Goal: Task Accomplishment & Management: Use online tool/utility

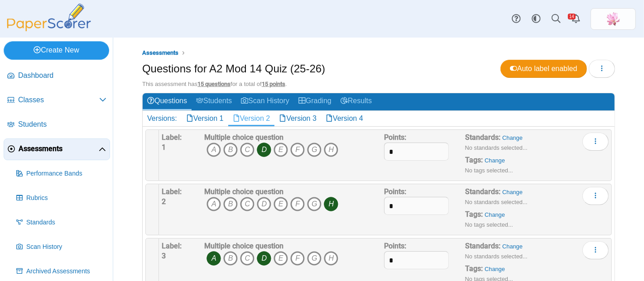
click at [89, 47] on link "Create New" at bounding box center [56, 50] width 105 height 18
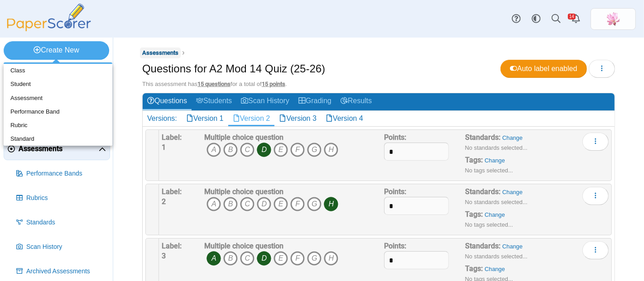
click at [158, 50] on span "Assessments" at bounding box center [160, 52] width 36 height 7
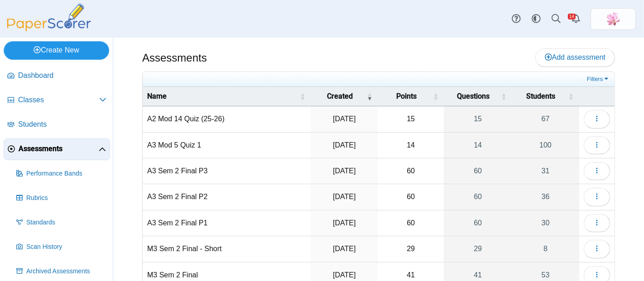
click at [70, 46] on link "Create New" at bounding box center [56, 50] width 105 height 18
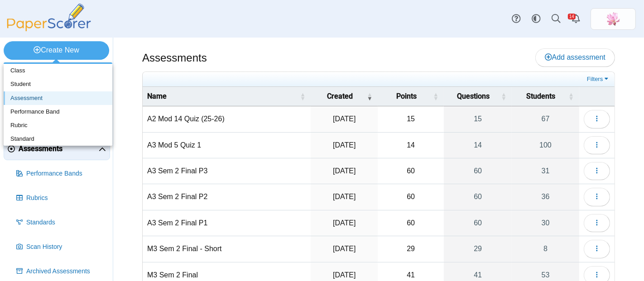
click at [47, 95] on link "Assessment" at bounding box center [58, 98] width 109 height 14
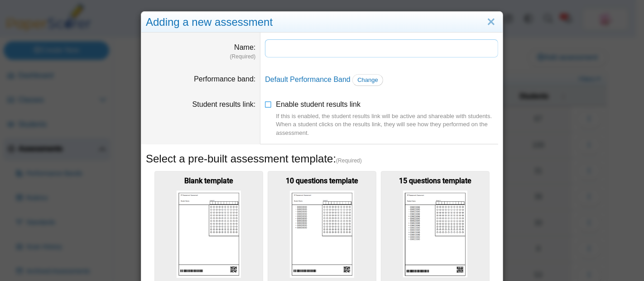
click at [292, 48] on input "Name" at bounding box center [381, 48] width 233 height 18
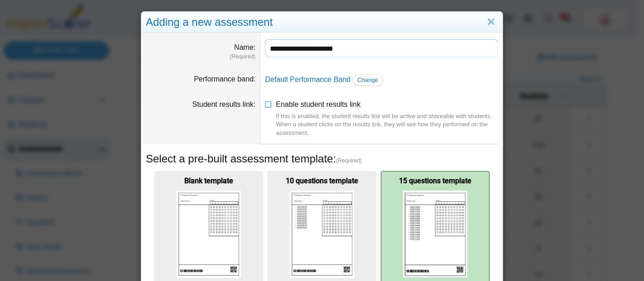
type input "**********"
click at [423, 205] on img at bounding box center [435, 234] width 64 height 87
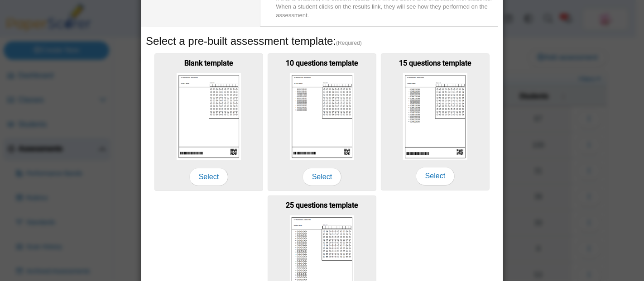
scroll to position [204, 0]
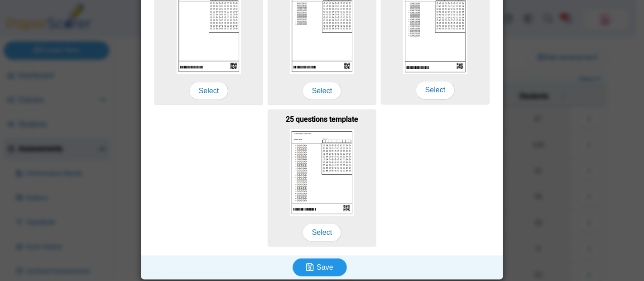
click at [326, 263] on span "Save" at bounding box center [324, 267] width 16 height 8
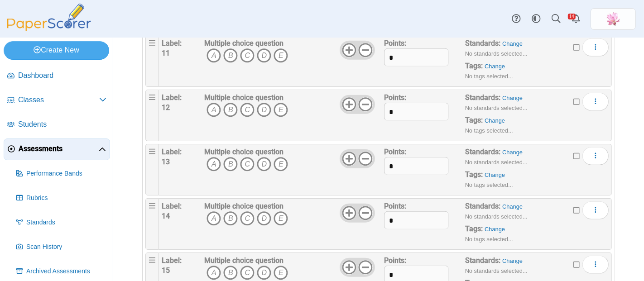
scroll to position [676, 0]
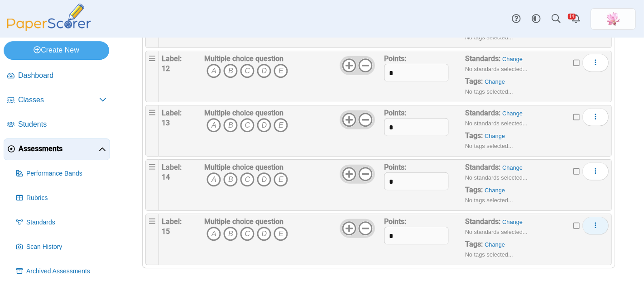
click at [592, 222] on icon "More options" at bounding box center [595, 225] width 7 height 7
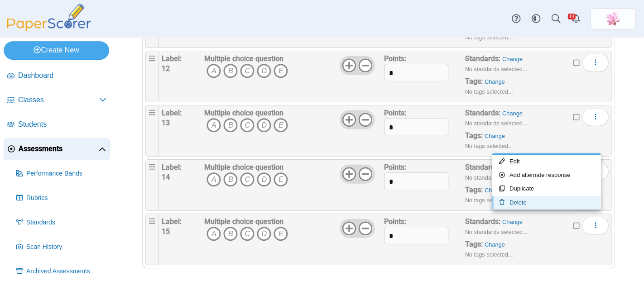
click at [547, 201] on link "Delete" at bounding box center [546, 203] width 109 height 14
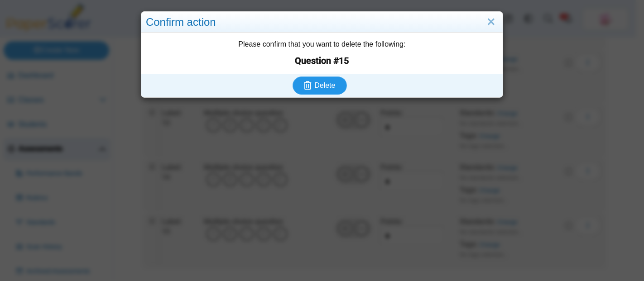
click at [304, 83] on icon "submit" at bounding box center [308, 85] width 8 height 9
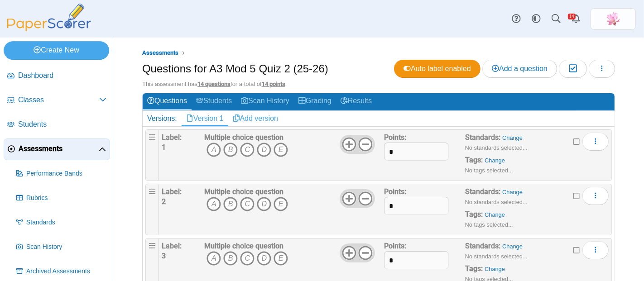
click at [266, 118] on link "Add version" at bounding box center [255, 118] width 55 height 15
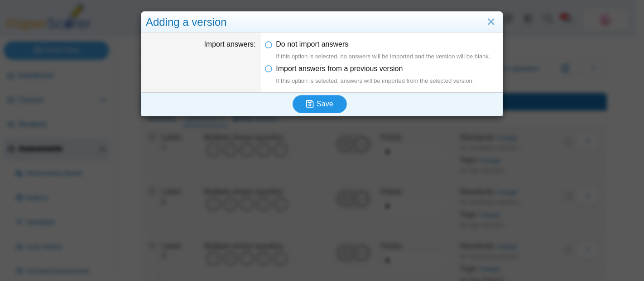
click at [322, 98] on button "Save" at bounding box center [319, 104] width 54 height 18
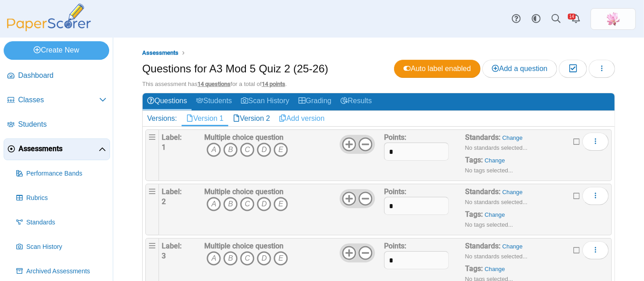
click at [316, 118] on link "Add version" at bounding box center [301, 118] width 55 height 15
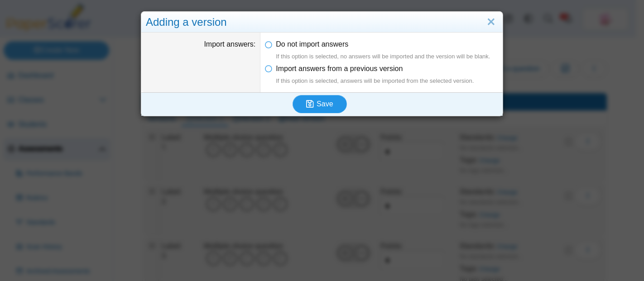
click at [320, 105] on span "Save" at bounding box center [324, 104] width 16 height 8
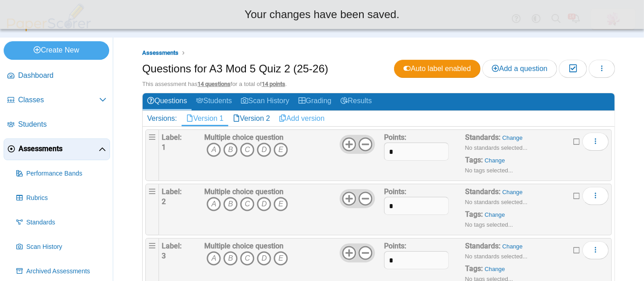
click at [310, 120] on link "Add version" at bounding box center [301, 118] width 55 height 15
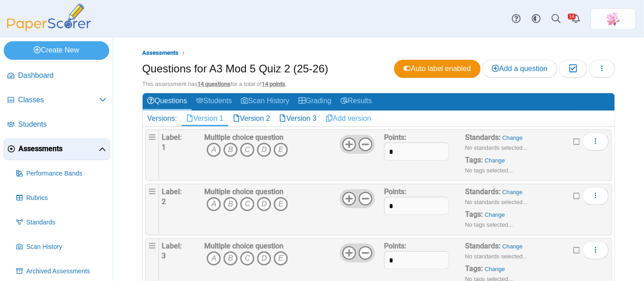
click at [361, 120] on link "Add version" at bounding box center [348, 118] width 55 height 15
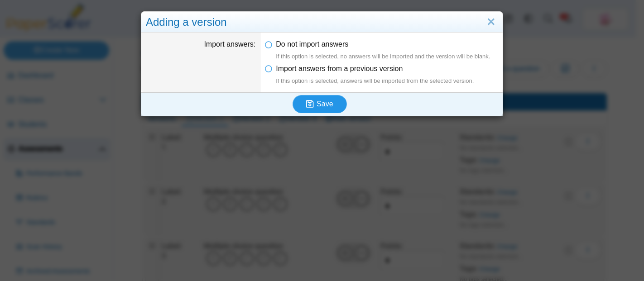
click at [318, 101] on span "Save" at bounding box center [324, 104] width 16 height 8
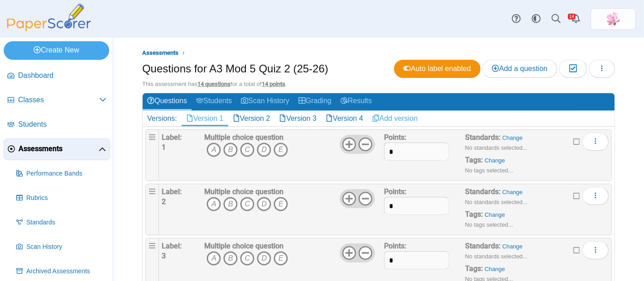
click at [396, 117] on link "Add version" at bounding box center [395, 118] width 55 height 15
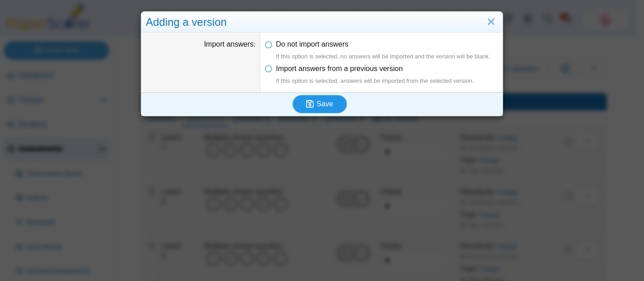
click at [326, 103] on span "Save" at bounding box center [324, 104] width 16 height 8
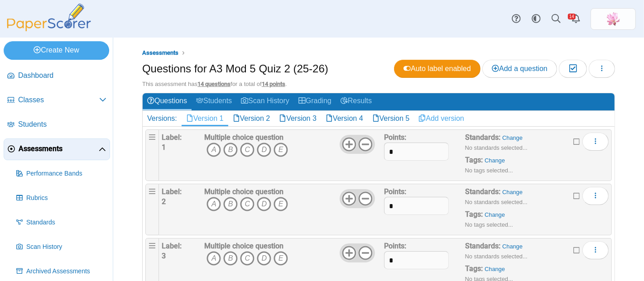
click at [458, 115] on link "Add version" at bounding box center [441, 118] width 55 height 15
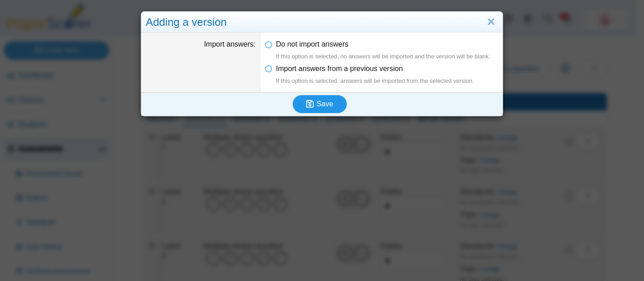
click at [318, 101] on span "Save" at bounding box center [324, 104] width 16 height 8
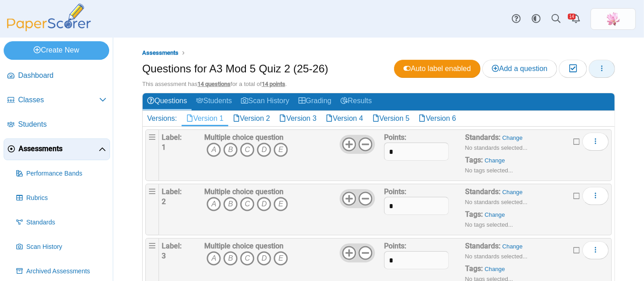
click at [599, 66] on button "button" at bounding box center [601, 69] width 26 height 18
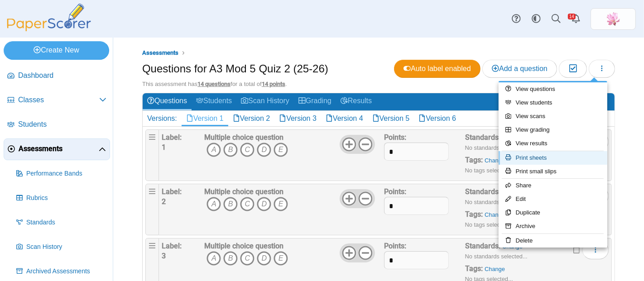
click at [551, 158] on link "Print sheets" at bounding box center [552, 158] width 109 height 14
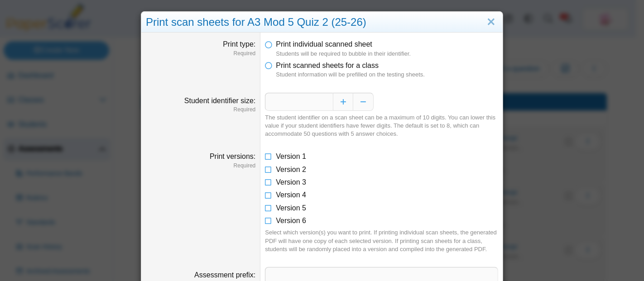
click at [293, 71] on dfn "Student information will be prefilled on the testing sheets." at bounding box center [387, 75] width 222 height 8
click at [276, 64] on span "Print scanned sheets for a class" at bounding box center [327, 66] width 103 height 8
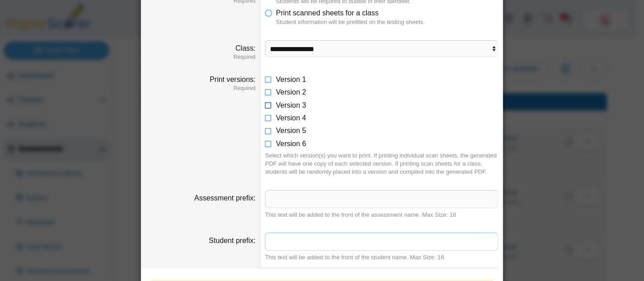
scroll to position [2, 0]
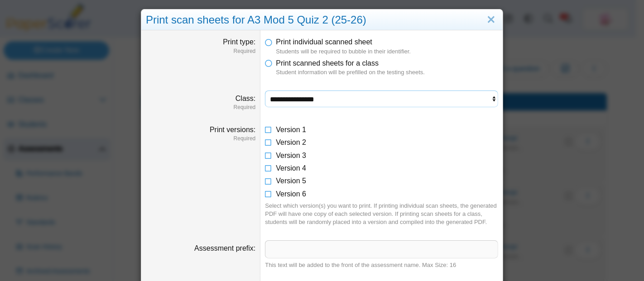
click at [315, 94] on select "**********" at bounding box center [381, 99] width 233 height 17
click at [265, 91] on select "**********" at bounding box center [381, 99] width 233 height 17
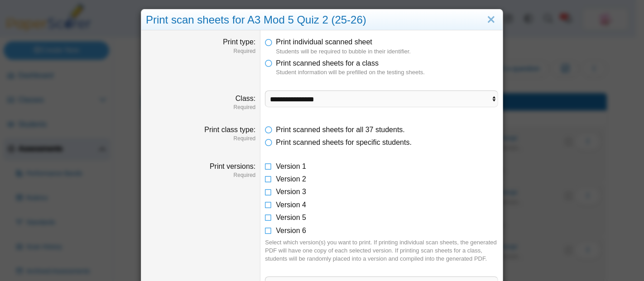
click at [442, 59] on li "Print scanned sheets for a class Student information will be prefilled on the t…" at bounding box center [381, 67] width 233 height 19
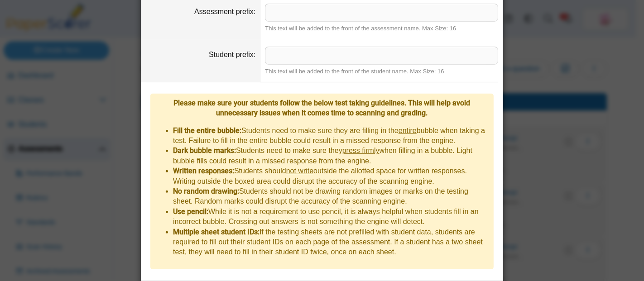
scroll to position [287, 0]
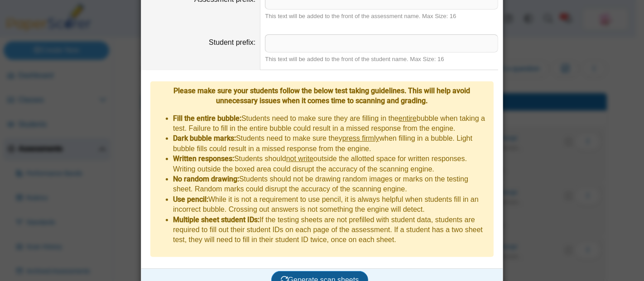
click at [338, 276] on span "Generate scan sheets" at bounding box center [320, 280] width 78 height 8
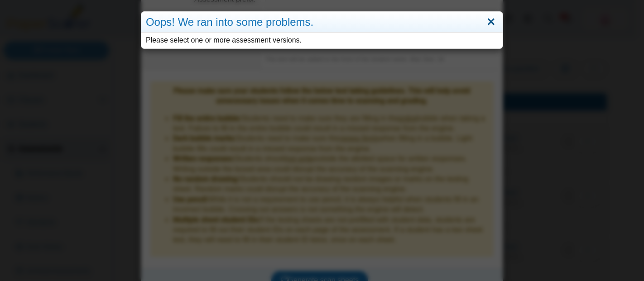
click at [486, 20] on link "Close" at bounding box center [491, 21] width 14 height 15
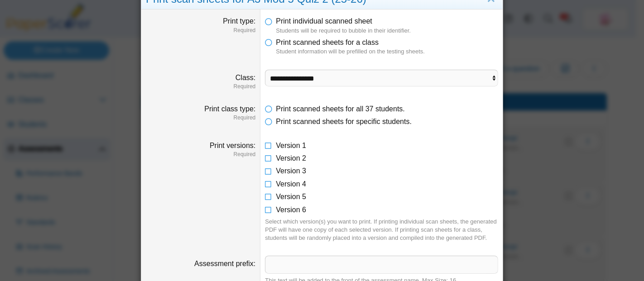
scroll to position [0, 0]
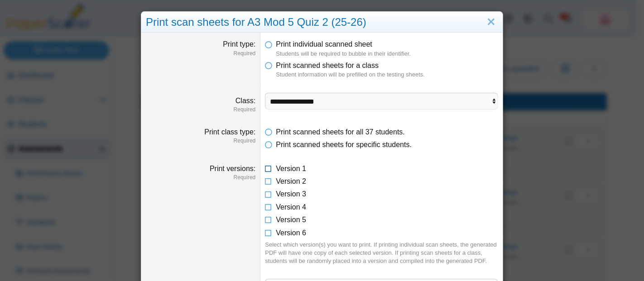
click at [265, 165] on icon at bounding box center [268, 167] width 7 height 6
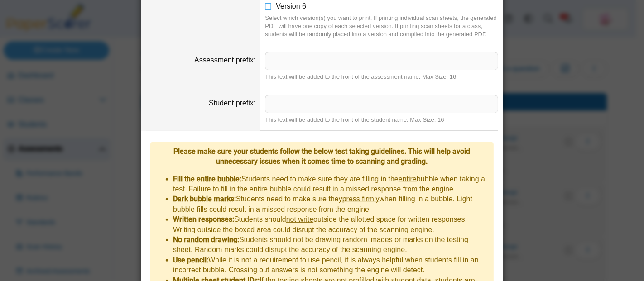
scroll to position [287, 0]
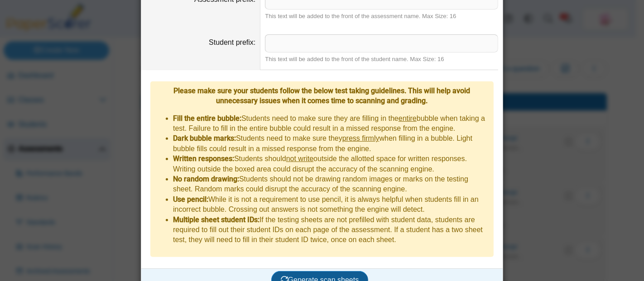
click at [329, 271] on button "Generate scan sheets" at bounding box center [319, 280] width 97 height 18
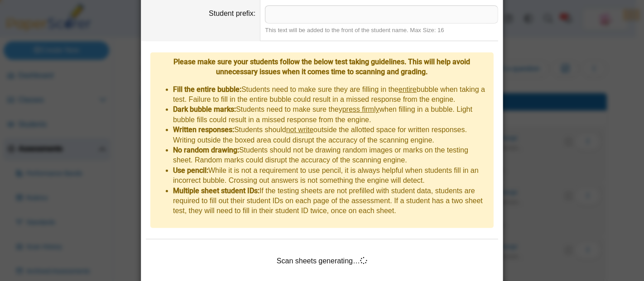
scroll to position [331, 0]
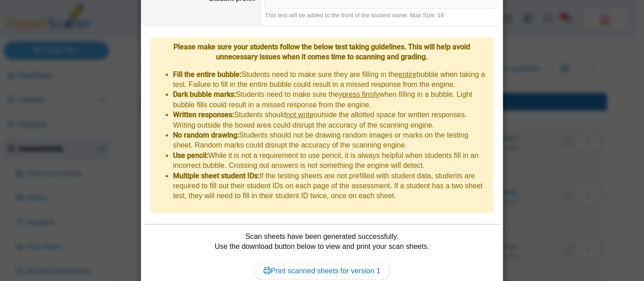
drag, startPoint x: 201, startPoint y: 9, endPoint x: 206, endPoint y: 12, distance: 5.9
drag, startPoint x: 206, startPoint y: 12, endPoint x: 368, endPoint y: 251, distance: 289.0
click at [368, 262] on link "Print scanned sheets for version 1" at bounding box center [322, 271] width 136 height 18
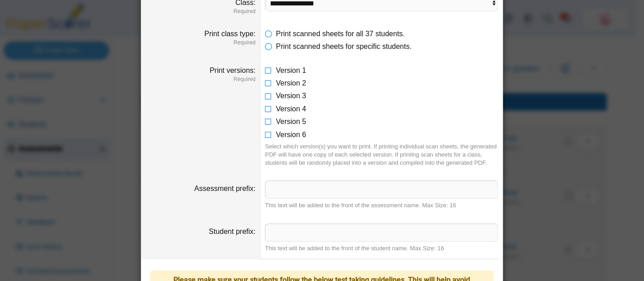
scroll to position [80, 0]
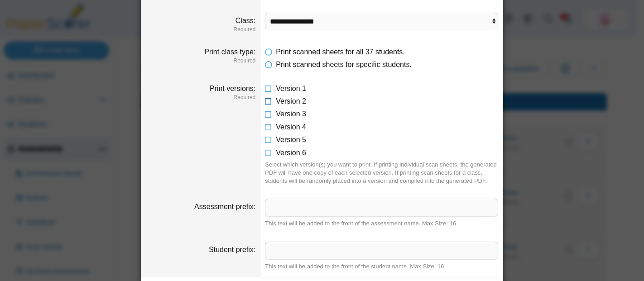
click at [265, 100] on icon at bounding box center [268, 99] width 7 height 6
click at [266, 84] on icon at bounding box center [268, 87] width 7 height 6
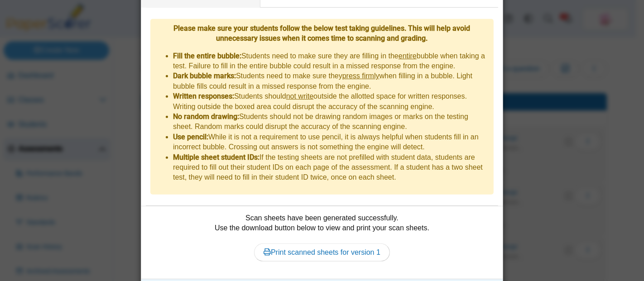
scroll to position [360, 0]
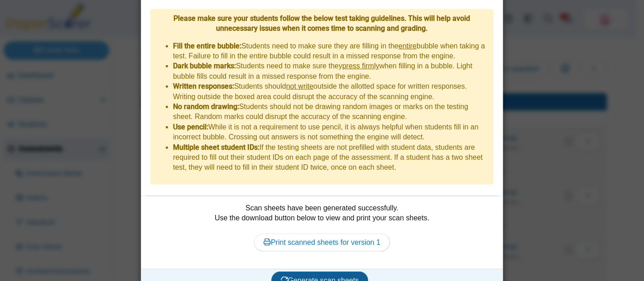
click at [324, 272] on button "Generate scan sheets" at bounding box center [319, 281] width 97 height 18
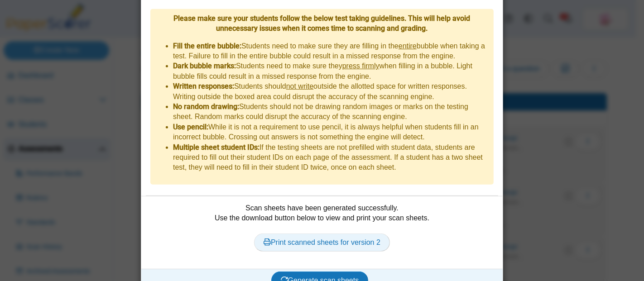
click at [359, 234] on link "Print scanned sheets for version 2" at bounding box center [322, 243] width 136 height 18
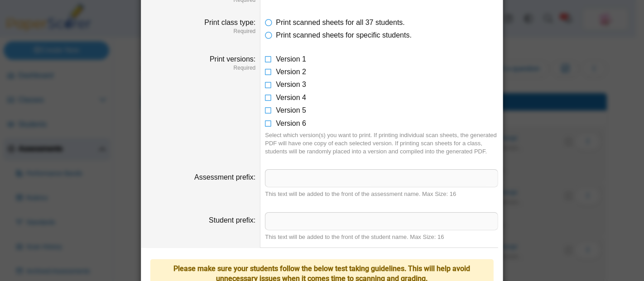
scroll to position [109, 0]
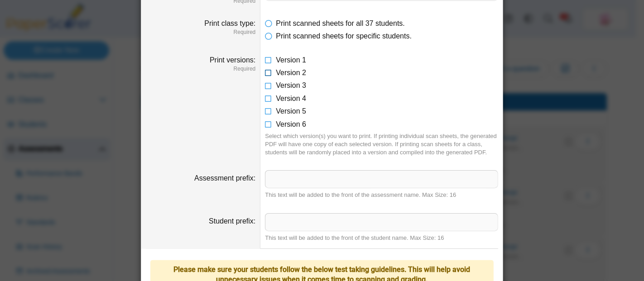
click at [265, 70] on icon at bounding box center [268, 71] width 7 height 6
click at [265, 83] on icon at bounding box center [268, 84] width 7 height 6
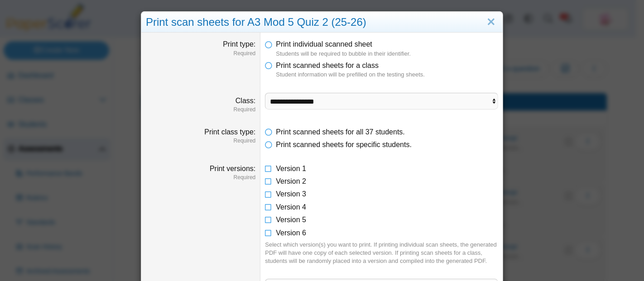
scroll to position [0, 0]
click at [311, 101] on select "**********" at bounding box center [381, 101] width 233 height 17
select select "**********"
click at [265, 93] on select "**********" at bounding box center [381, 101] width 233 height 17
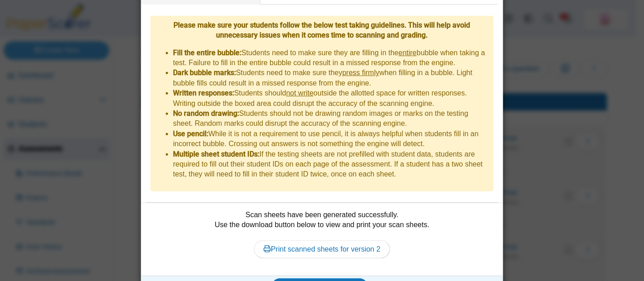
scroll to position [360, 0]
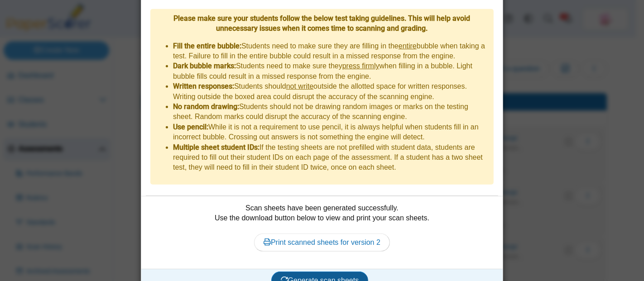
click at [326, 277] on span "Generate scan sheets" at bounding box center [320, 281] width 78 height 8
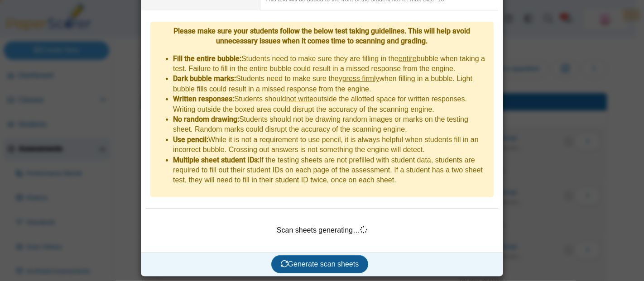
scroll to position [331, 0]
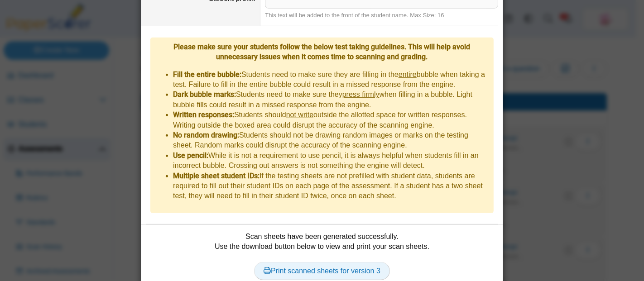
click at [344, 262] on link "Print scanned sheets for version 3" at bounding box center [322, 271] width 136 height 18
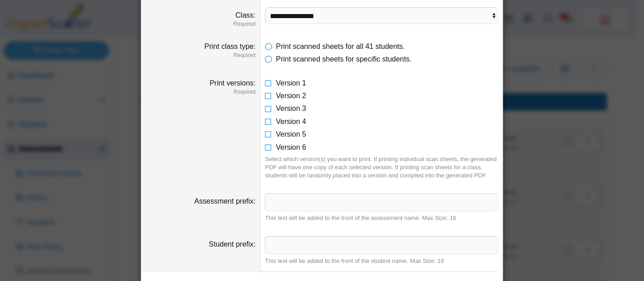
scroll to position [58, 0]
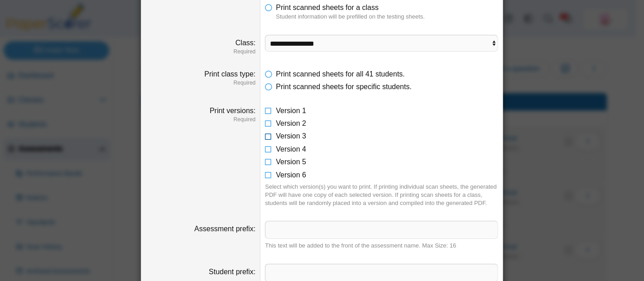
click at [266, 136] on icon at bounding box center [268, 134] width 7 height 6
click at [265, 147] on icon at bounding box center [268, 147] width 7 height 6
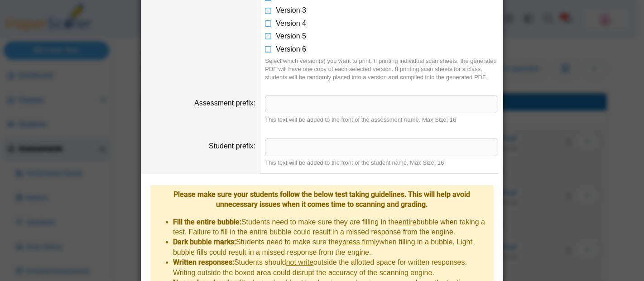
scroll to position [360, 0]
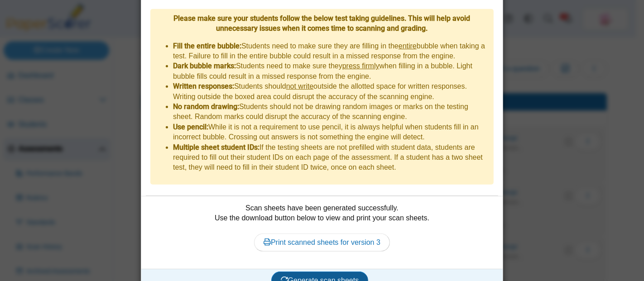
click at [340, 272] on button "Generate scan sheets" at bounding box center [319, 281] width 97 height 18
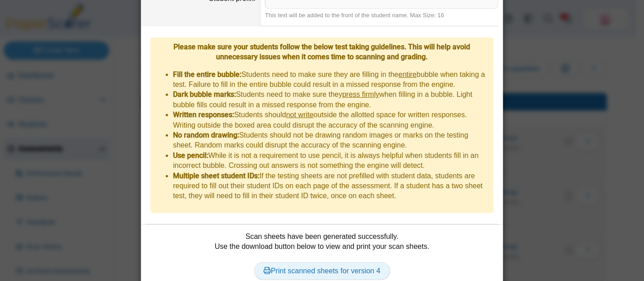
click at [333, 262] on link "Print scanned sheets for version 4" at bounding box center [322, 271] width 136 height 18
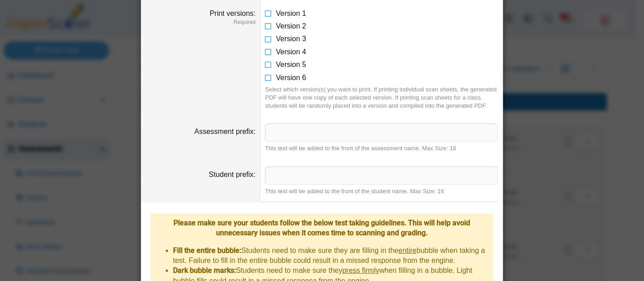
scroll to position [58, 0]
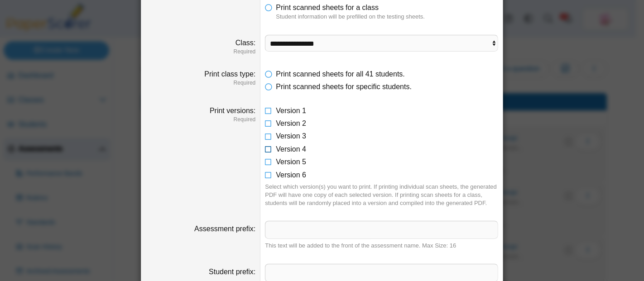
click at [266, 147] on icon at bounding box center [268, 147] width 7 height 6
click at [270, 162] on li "Version 5" at bounding box center [381, 162] width 233 height 10
click at [260, 160] on dd "Version 1 Version 2 Version 3 Version 4 Version 5 Version 6 Select which versio…" at bounding box center [381, 156] width 242 height 115
click at [265, 161] on icon at bounding box center [268, 160] width 7 height 6
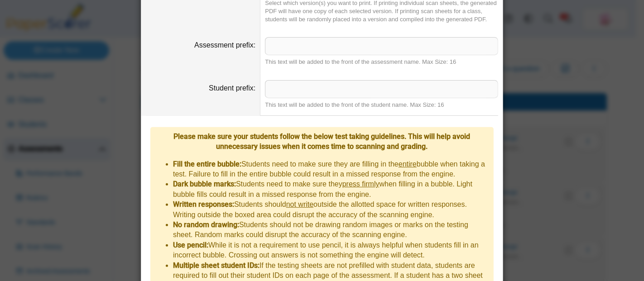
scroll to position [360, 0]
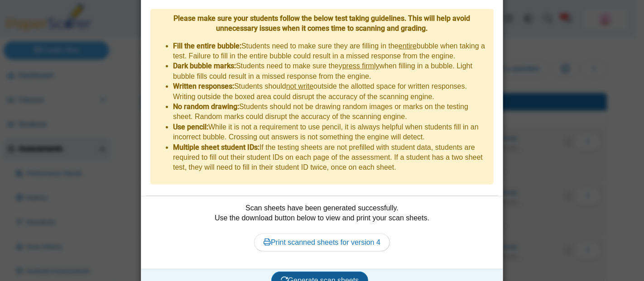
click at [327, 272] on button "Generate scan sheets" at bounding box center [319, 281] width 97 height 18
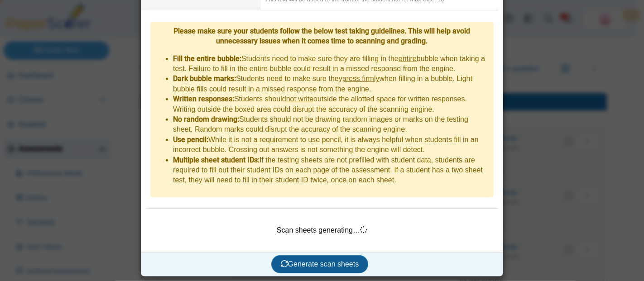
scroll to position [331, 0]
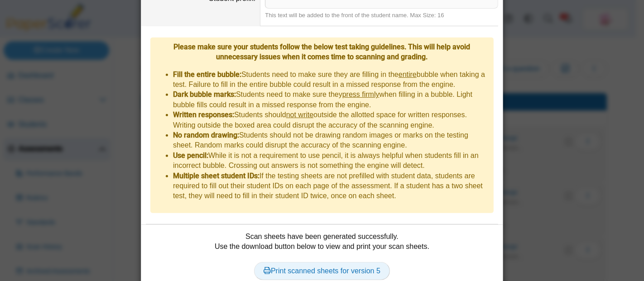
click at [326, 262] on link "Print scanned sheets for version 5" at bounding box center [322, 271] width 136 height 18
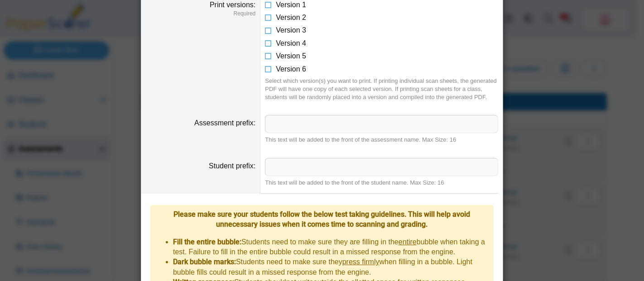
scroll to position [159, 0]
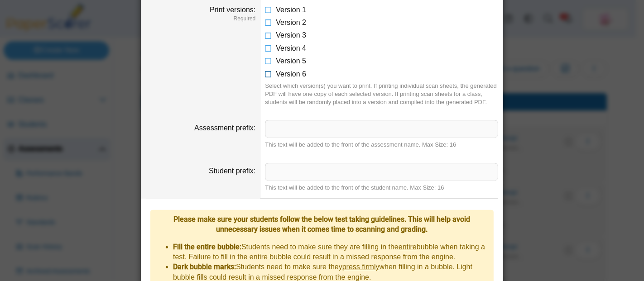
click at [266, 74] on icon at bounding box center [268, 72] width 7 height 6
click at [265, 59] on icon at bounding box center [268, 59] width 7 height 6
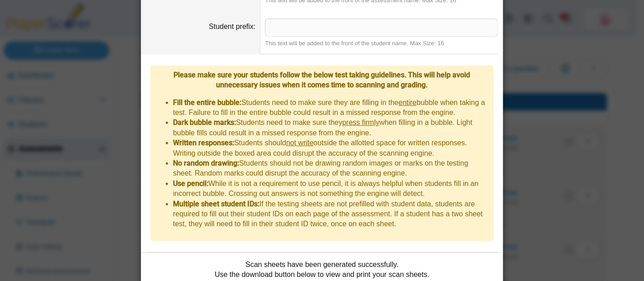
scroll to position [360, 0]
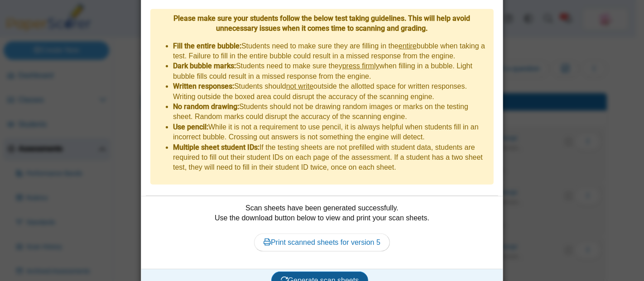
click at [328, 272] on button "Generate scan sheets" at bounding box center [319, 281] width 97 height 18
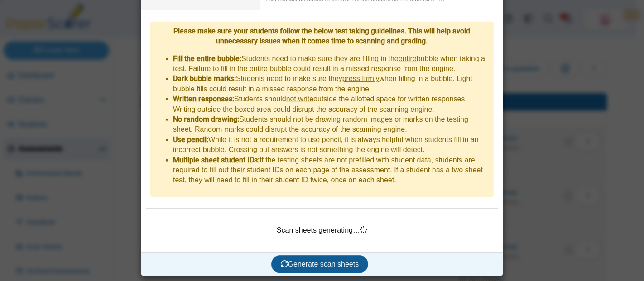
scroll to position [331, 0]
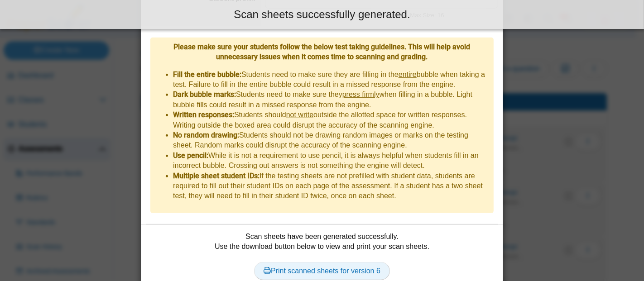
click at [336, 262] on link "Print scanned sheets for version 6" at bounding box center [322, 271] width 136 height 18
